Goal: Transaction & Acquisition: Download file/media

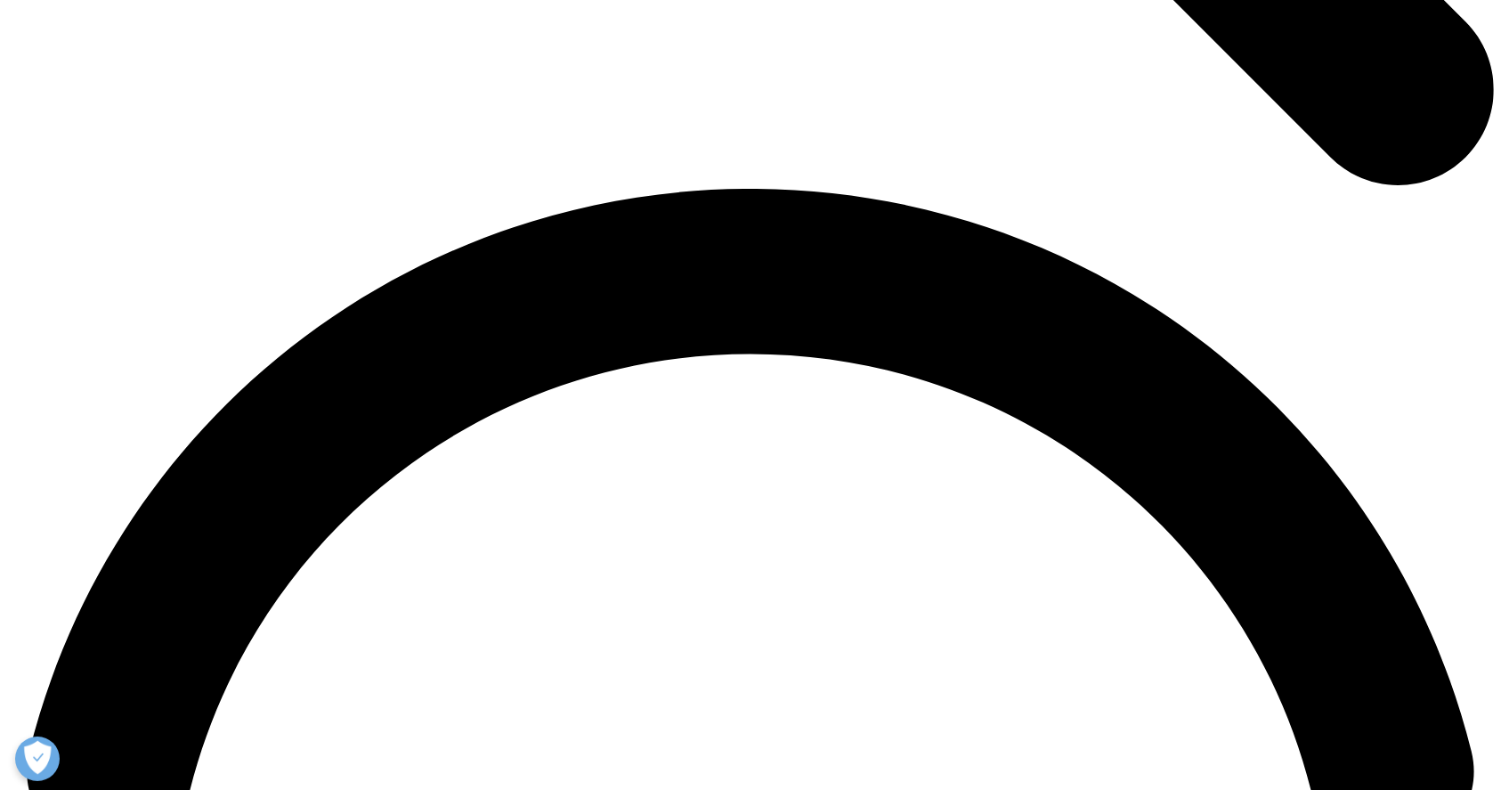
scroll to position [2967, 0]
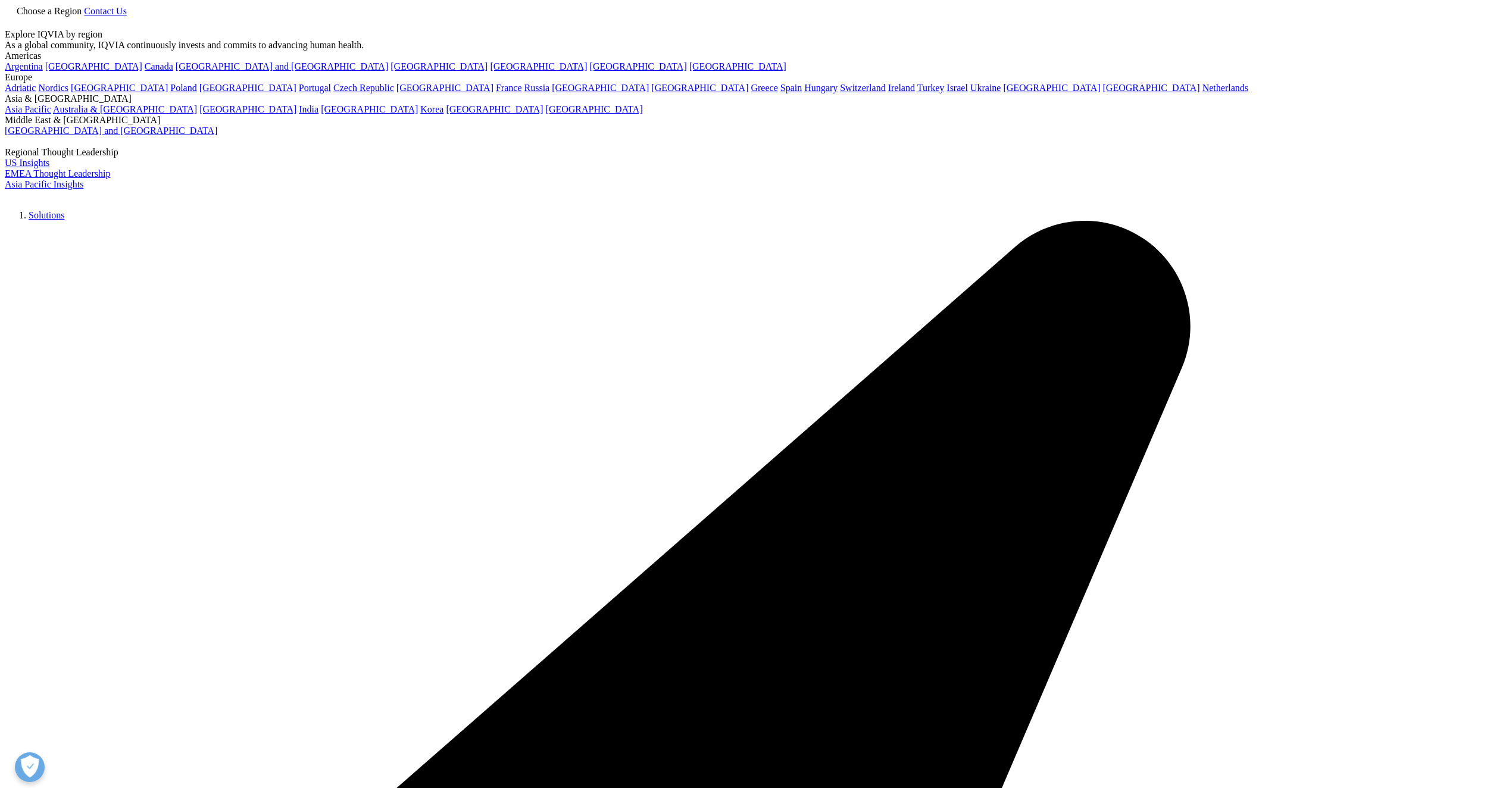
scroll to position [376, 703]
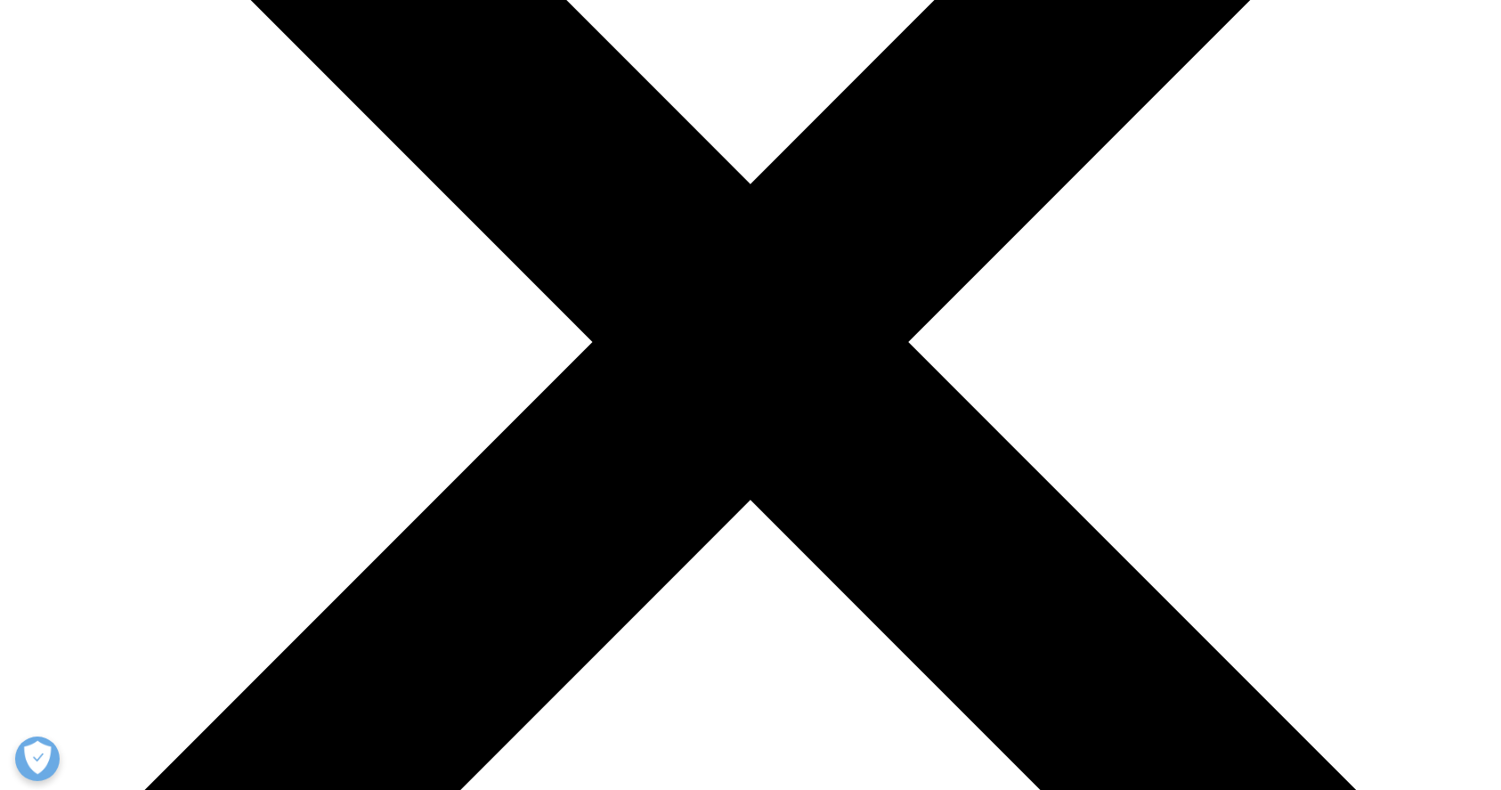
scroll to position [71, 0]
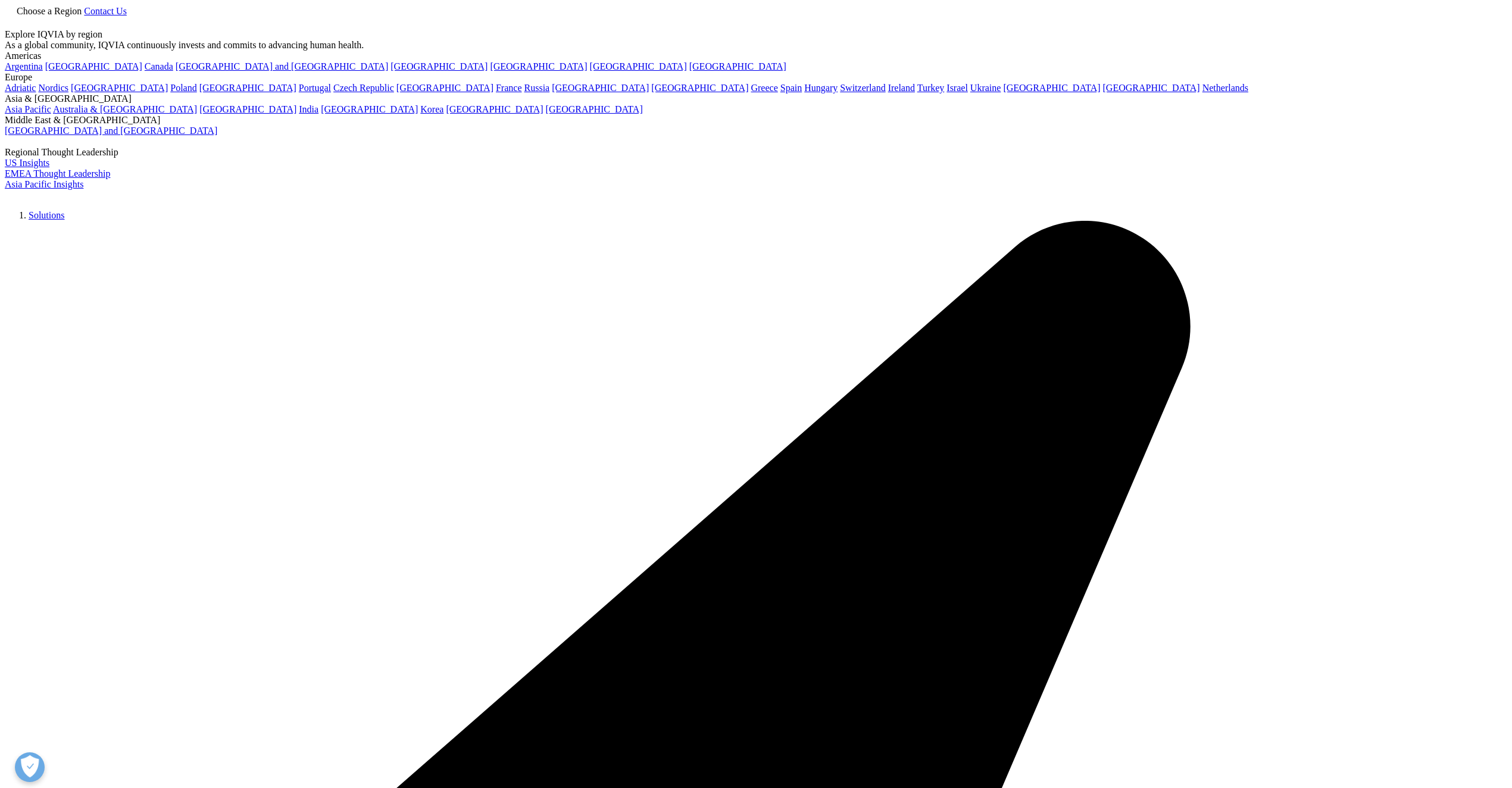
scroll to position [692, 703]
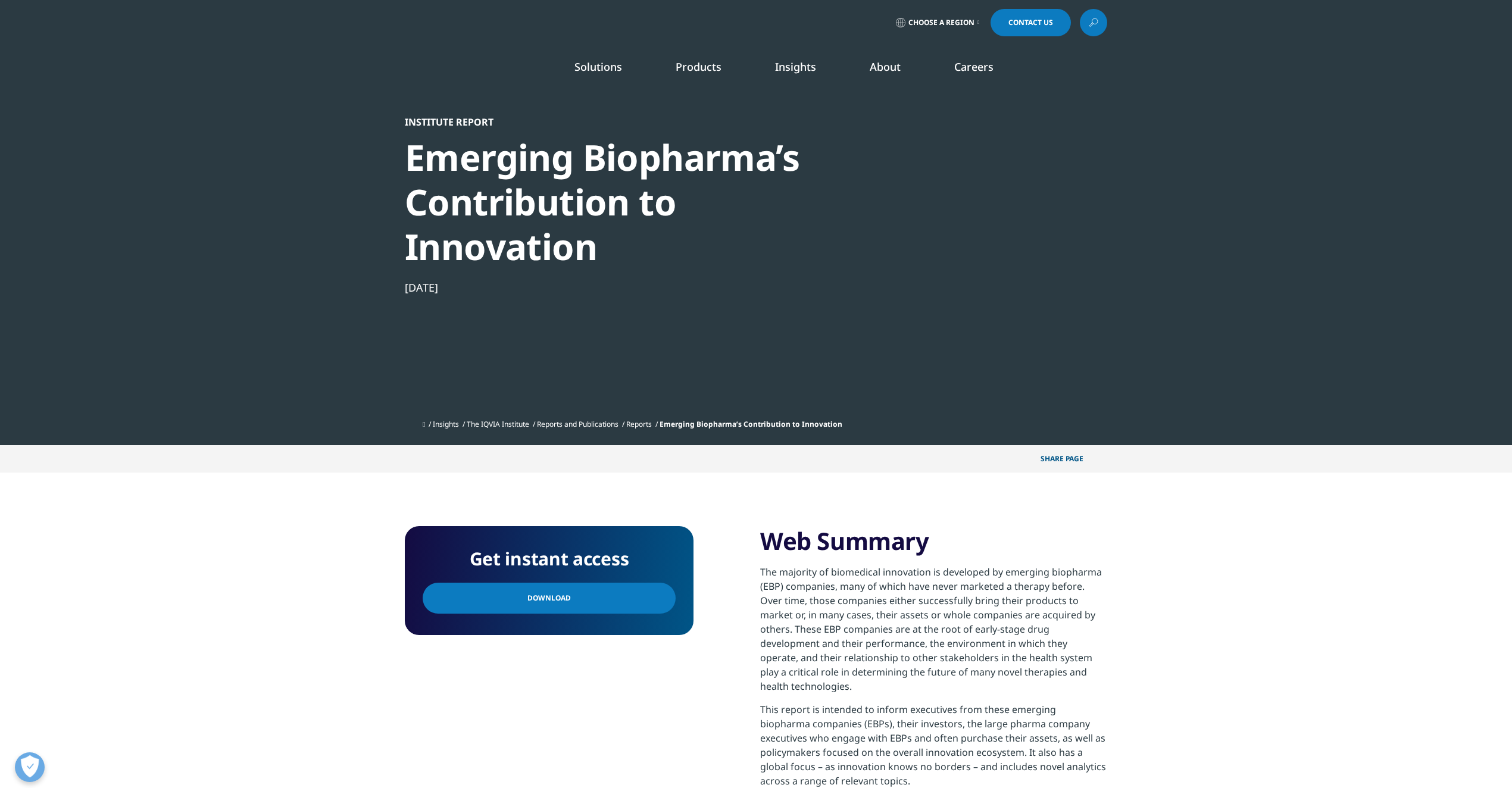
click at [606, 601] on link "Download" at bounding box center [549, 598] width 253 height 31
